Goal: Navigation & Orientation: Find specific page/section

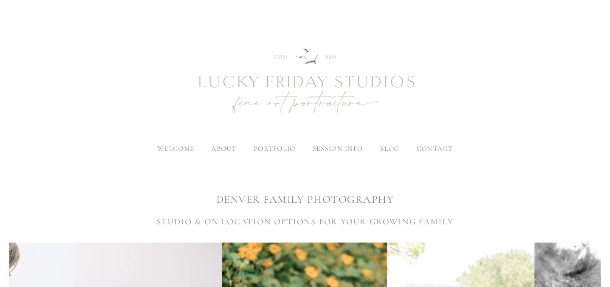
click at [228, 143] on img at bounding box center [304, 81] width 305 height 127
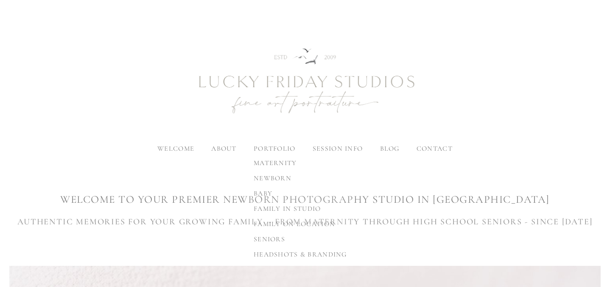
click at [267, 148] on label "portfolio" at bounding box center [274, 149] width 42 height 8
click at [0, 0] on input "portfolio" at bounding box center [0, 0] width 0 height 0
click at [267, 221] on span "family on location" at bounding box center [293, 224] width 81 height 8
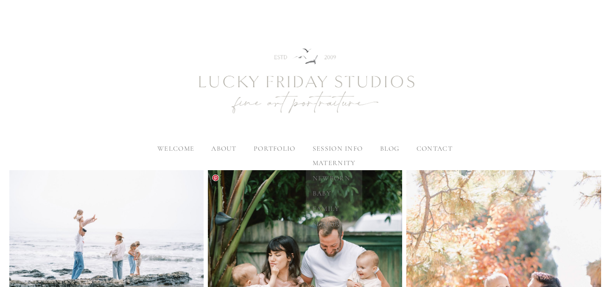
click at [323, 207] on span "family" at bounding box center [325, 209] width 27 height 8
